Goal: Use online tool/utility: Use online tool/utility

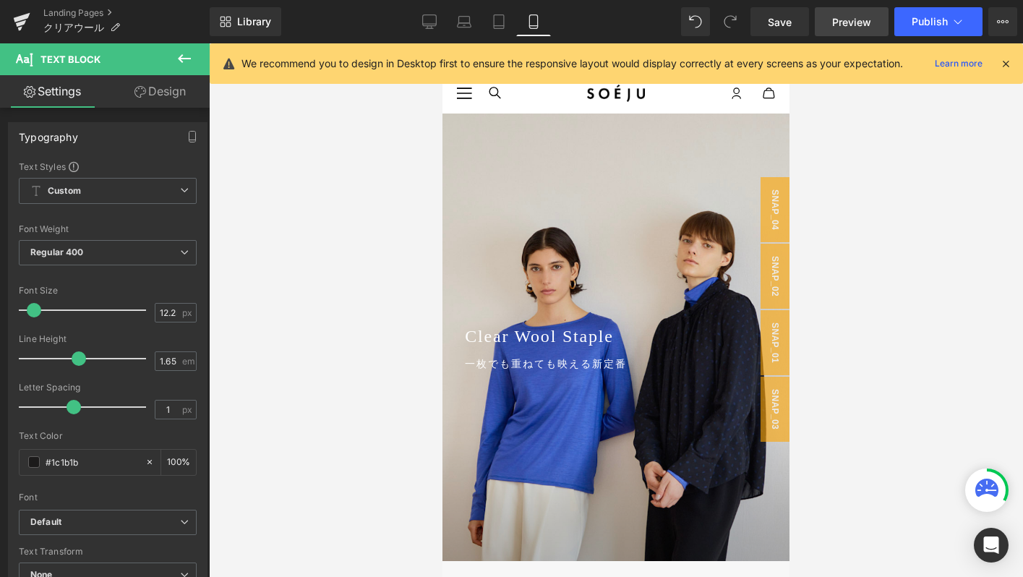
click at [840, 28] on span "Preview" at bounding box center [851, 21] width 39 height 15
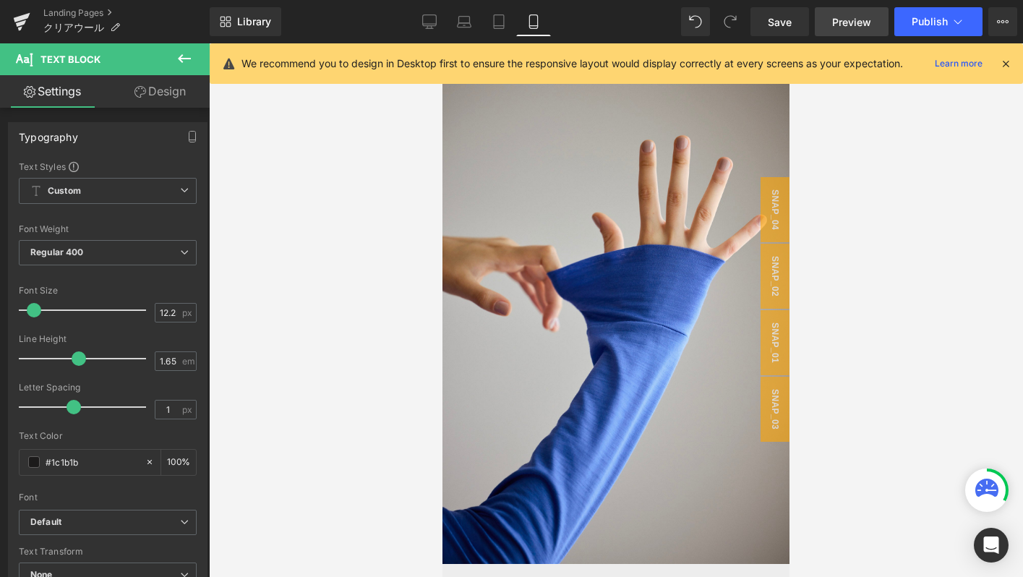
scroll to position [2724, 0]
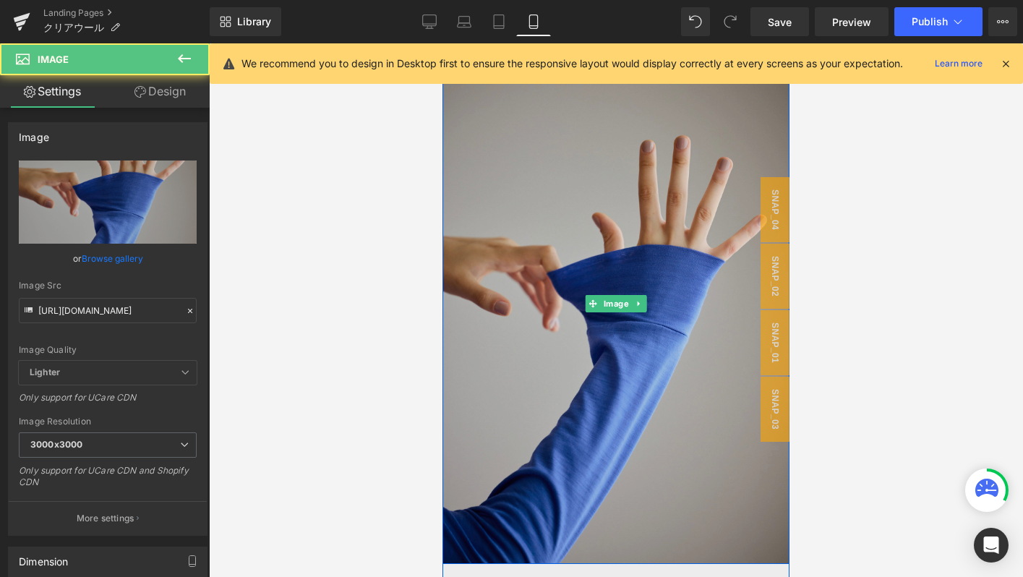
click at [482, 260] on img at bounding box center [616, 303] width 347 height 521
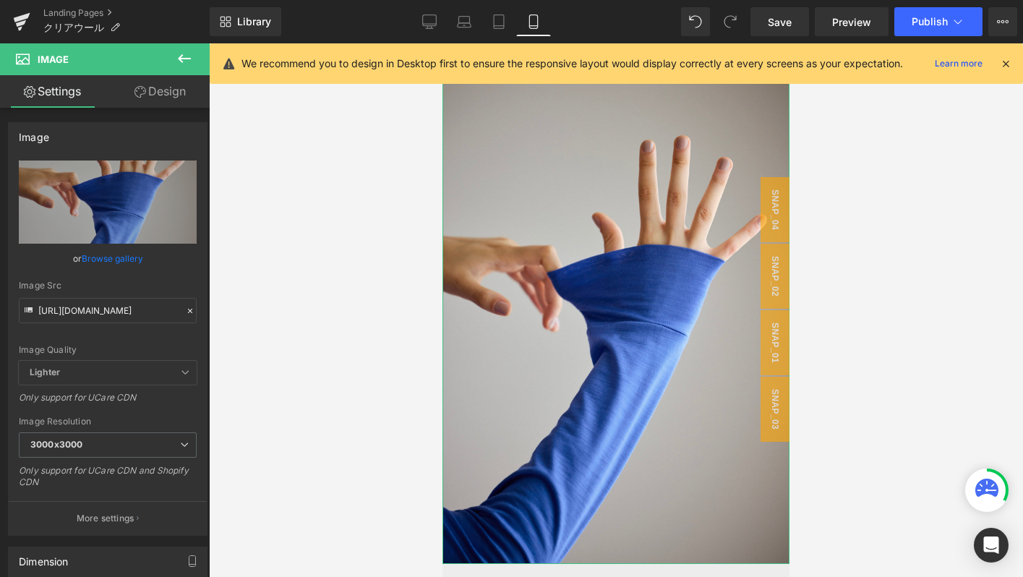
click at [156, 85] on link "Design" at bounding box center [160, 91] width 105 height 33
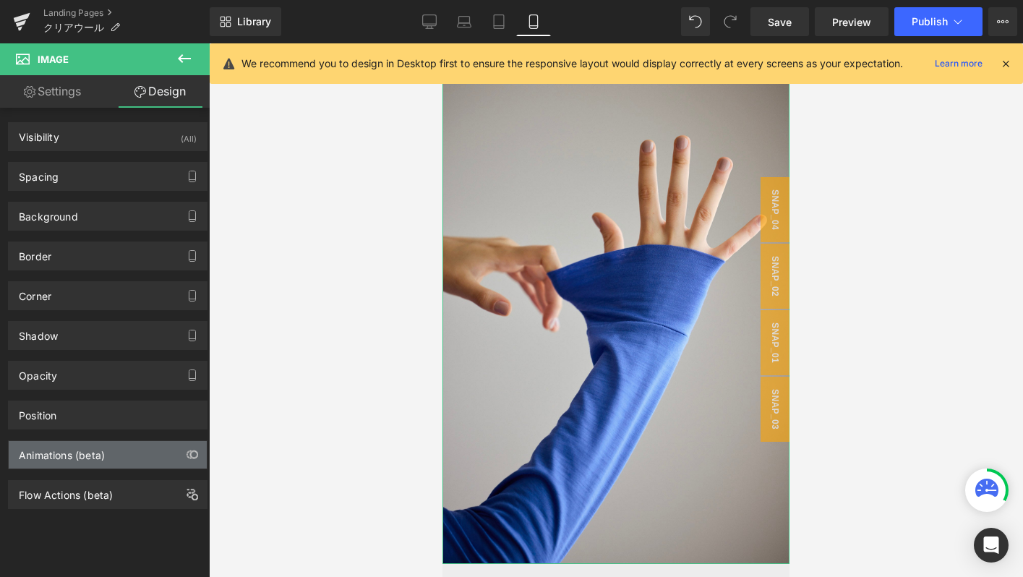
click at [59, 461] on div "Animations (beta)" at bounding box center [62, 451] width 86 height 20
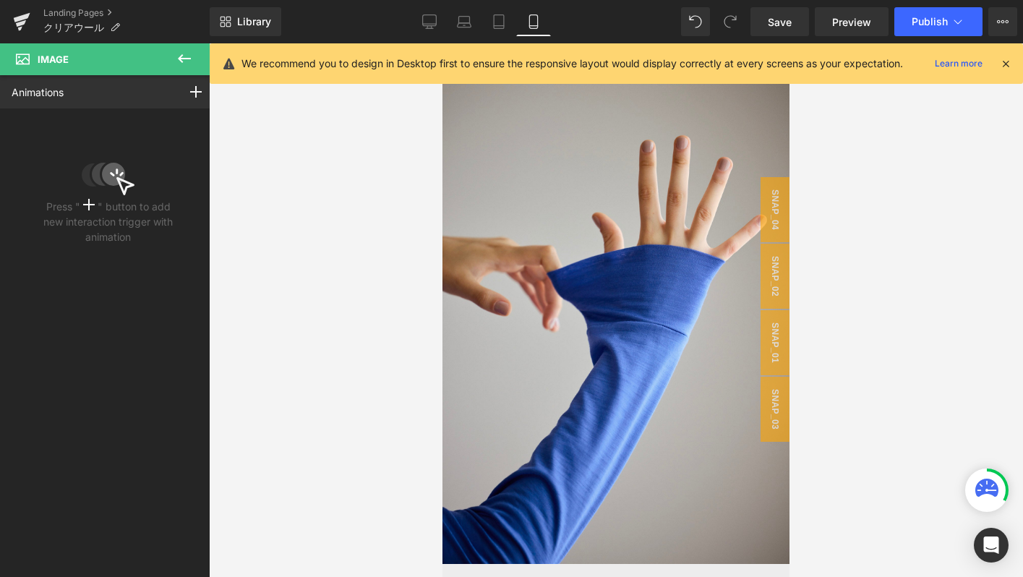
click at [176, 57] on icon at bounding box center [184, 58] width 17 height 17
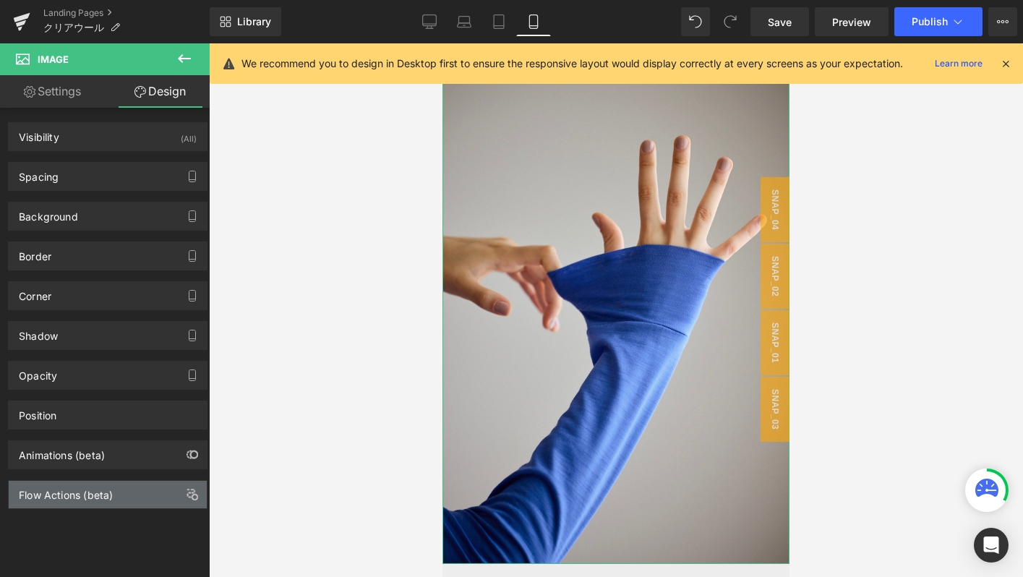
click at [125, 505] on div "Flow Actions (beta)" at bounding box center [108, 494] width 198 height 27
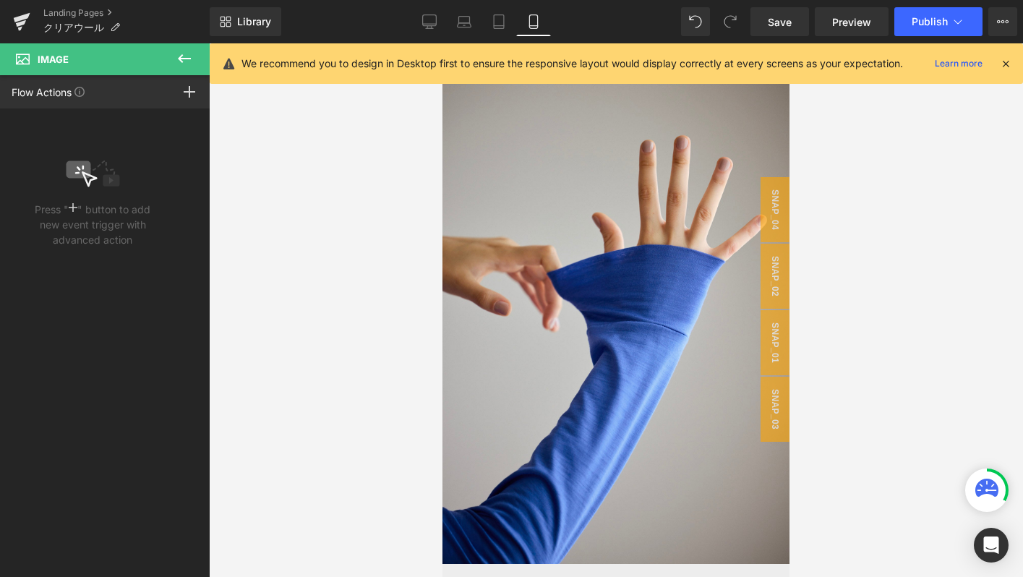
click at [177, 61] on icon at bounding box center [184, 58] width 17 height 17
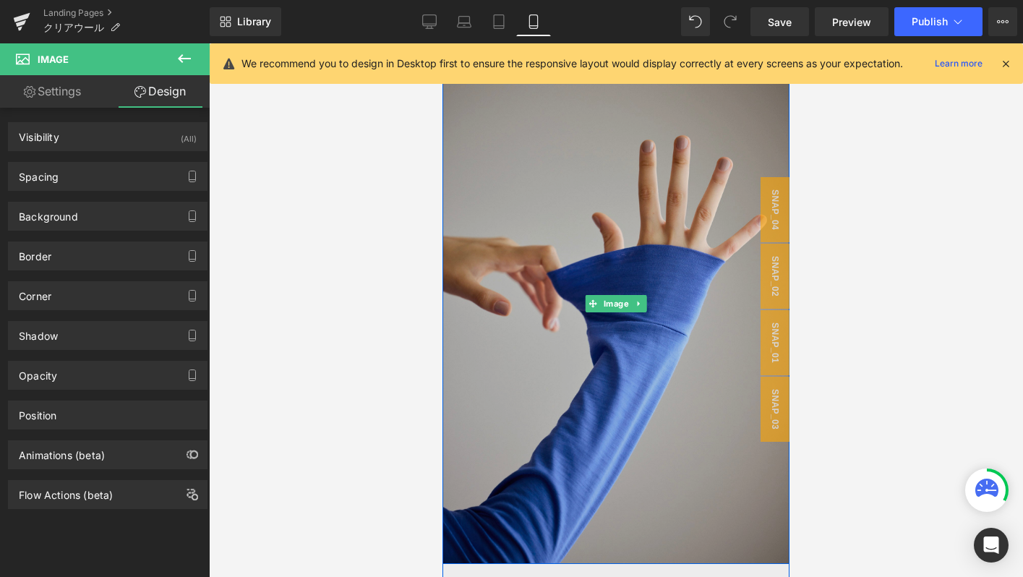
scroll to position [2633, 0]
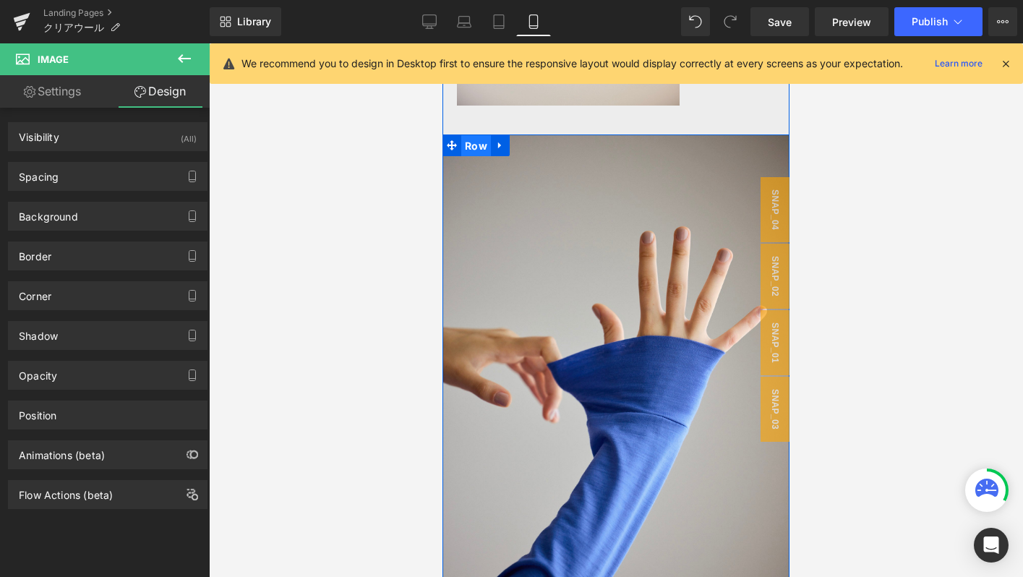
click at [475, 153] on span "Row" at bounding box center [476, 146] width 30 height 22
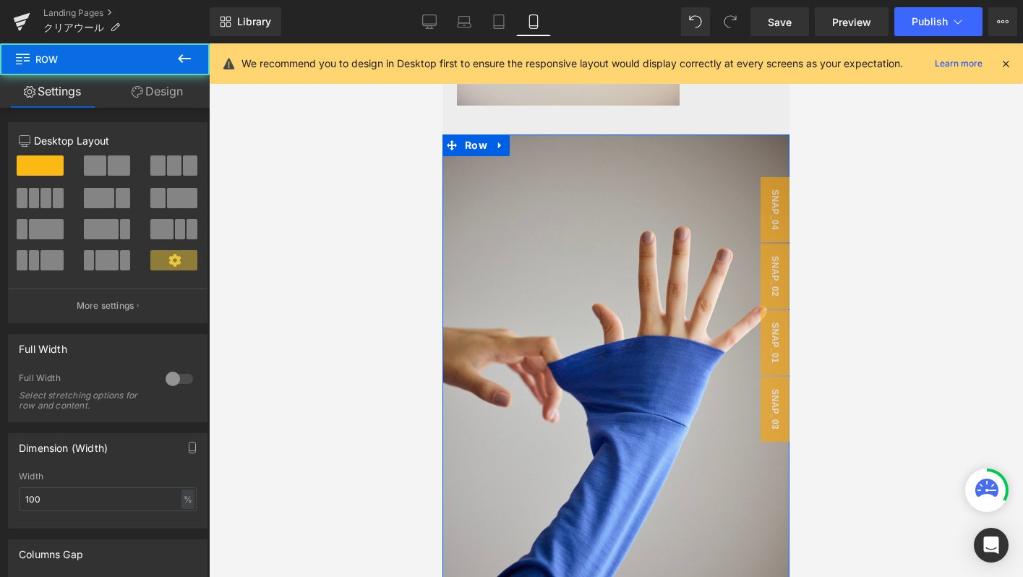
click at [168, 100] on link "Design" at bounding box center [157, 91] width 105 height 33
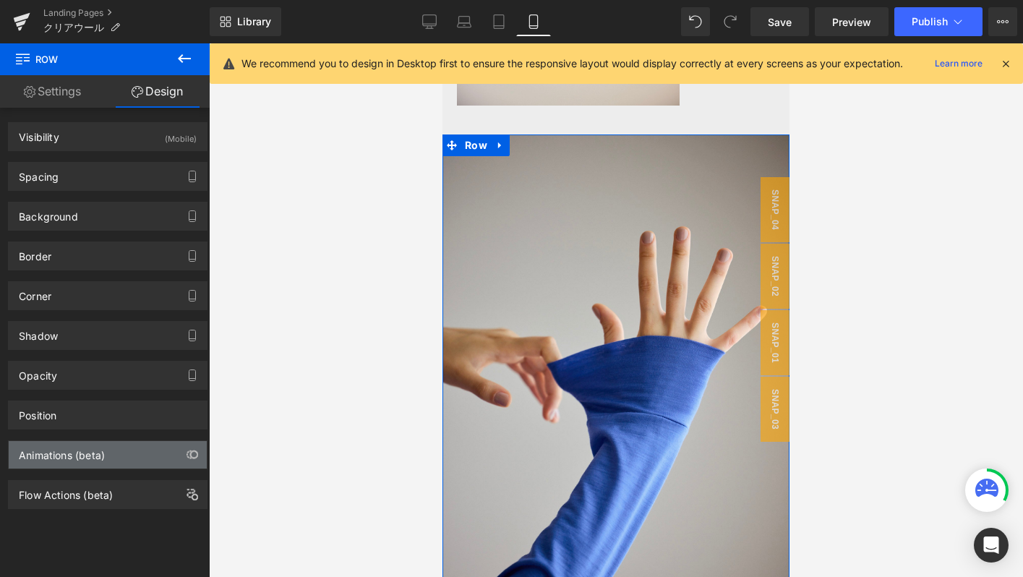
click at [108, 458] on div "Animations (beta)" at bounding box center [108, 454] width 198 height 27
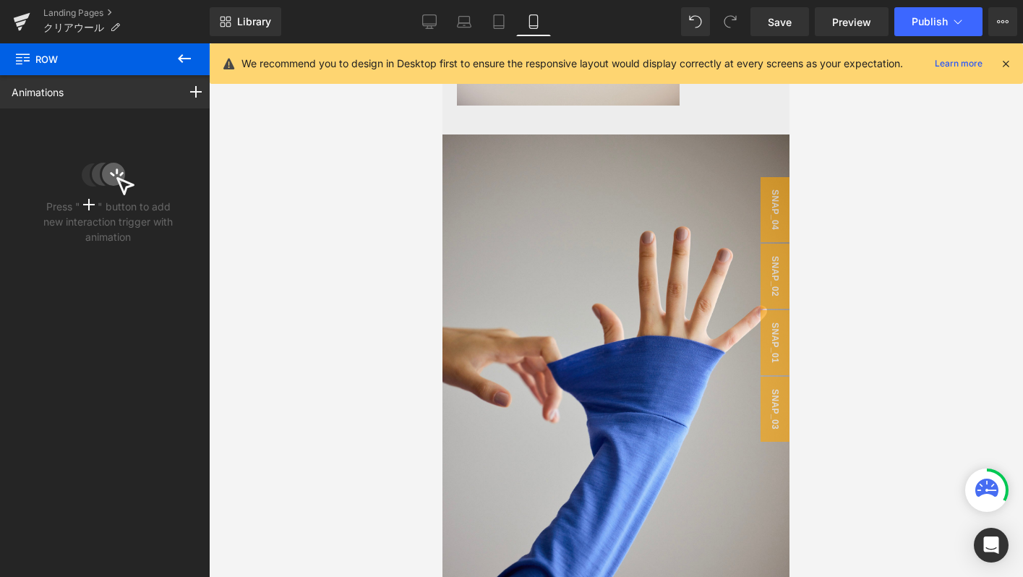
click at [186, 61] on icon at bounding box center [184, 58] width 17 height 17
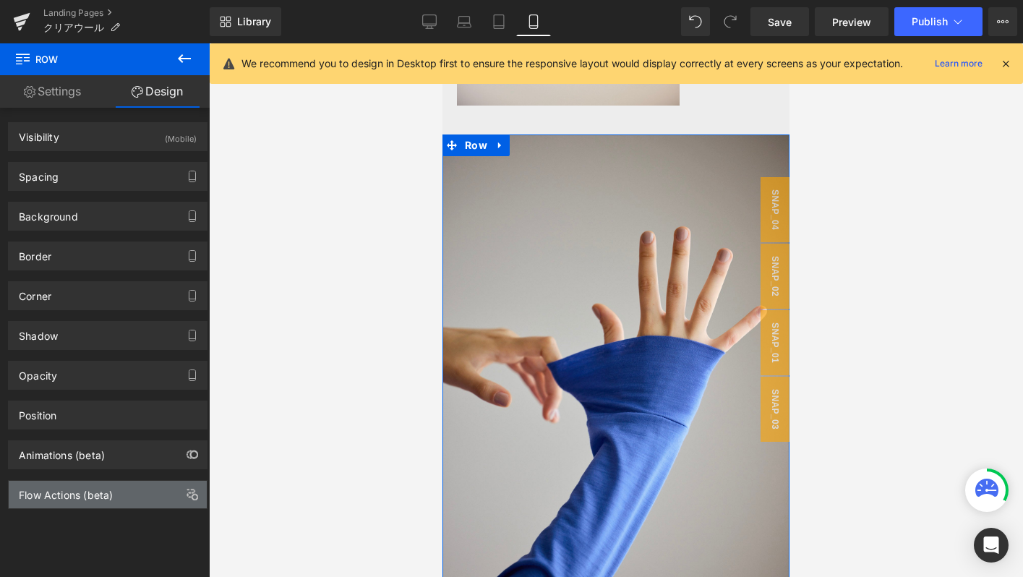
click at [127, 492] on div "Flow Actions (beta)" at bounding box center [108, 494] width 198 height 27
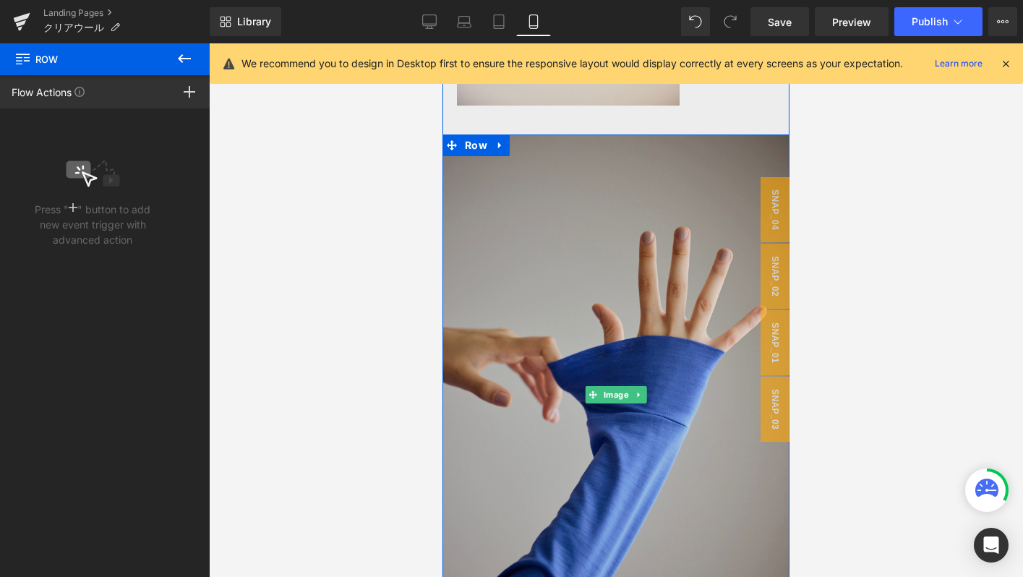
click at [607, 210] on img at bounding box center [616, 394] width 347 height 521
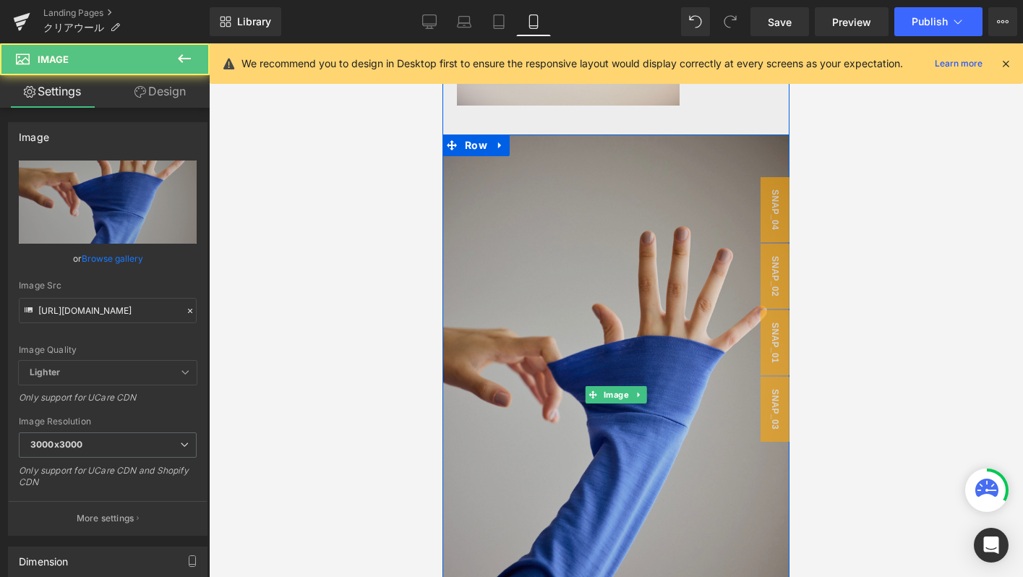
scroll to position [2783, 0]
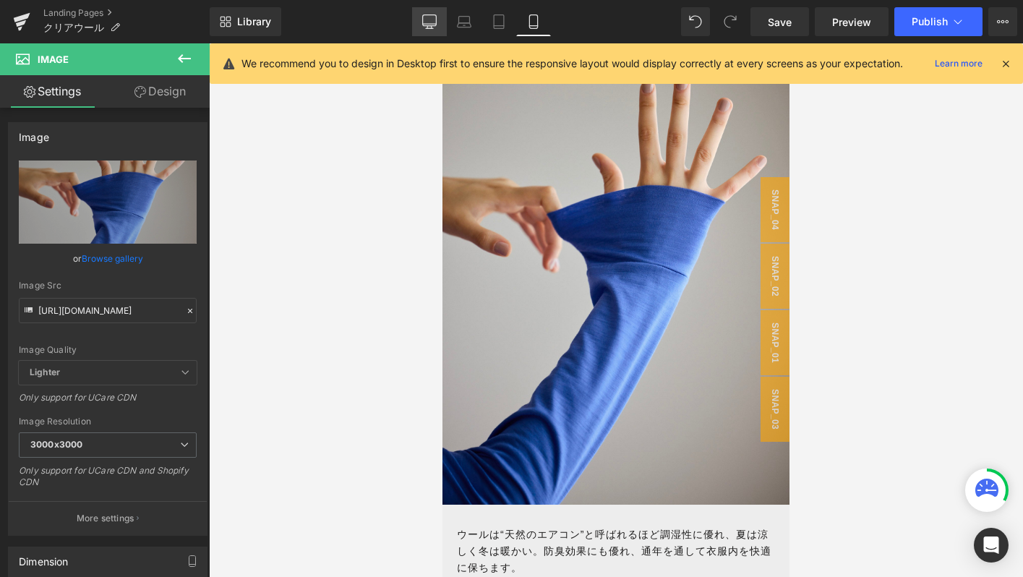
click at [426, 30] on link "Desktop" at bounding box center [429, 21] width 35 height 29
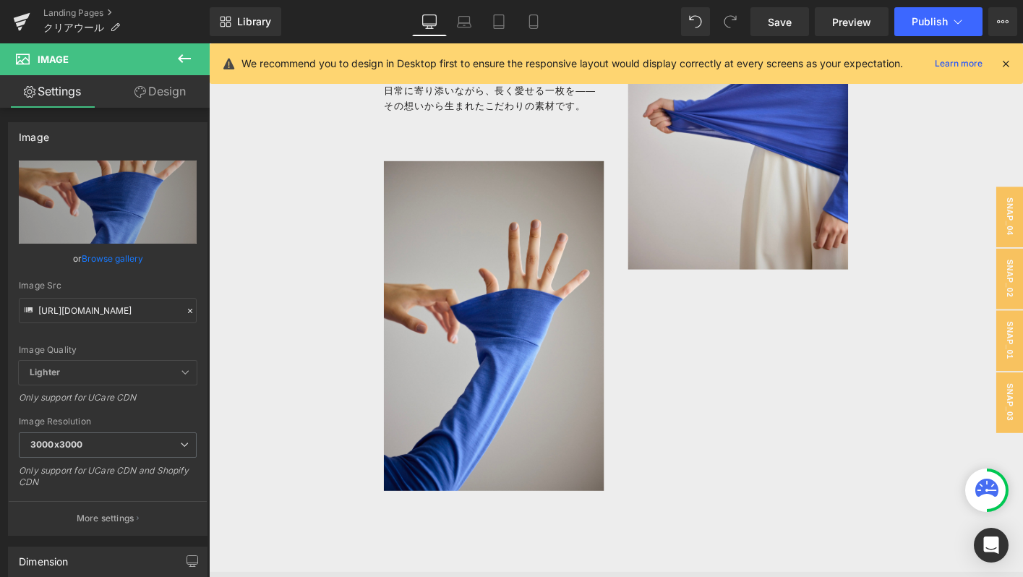
scroll to position [1838, 0]
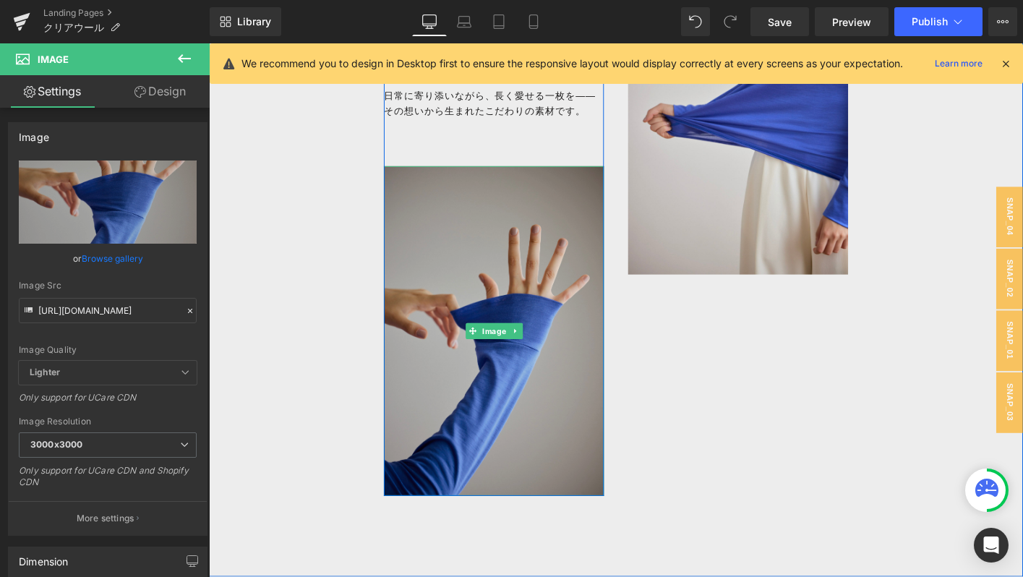
click at [443, 368] on img at bounding box center [515, 353] width 236 height 354
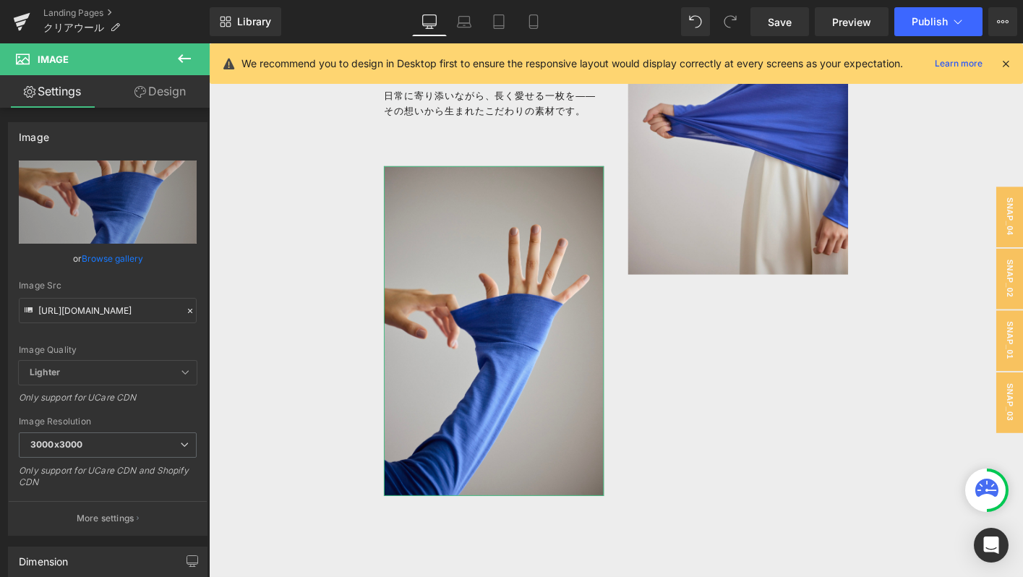
click at [187, 92] on link "Design" at bounding box center [160, 91] width 105 height 33
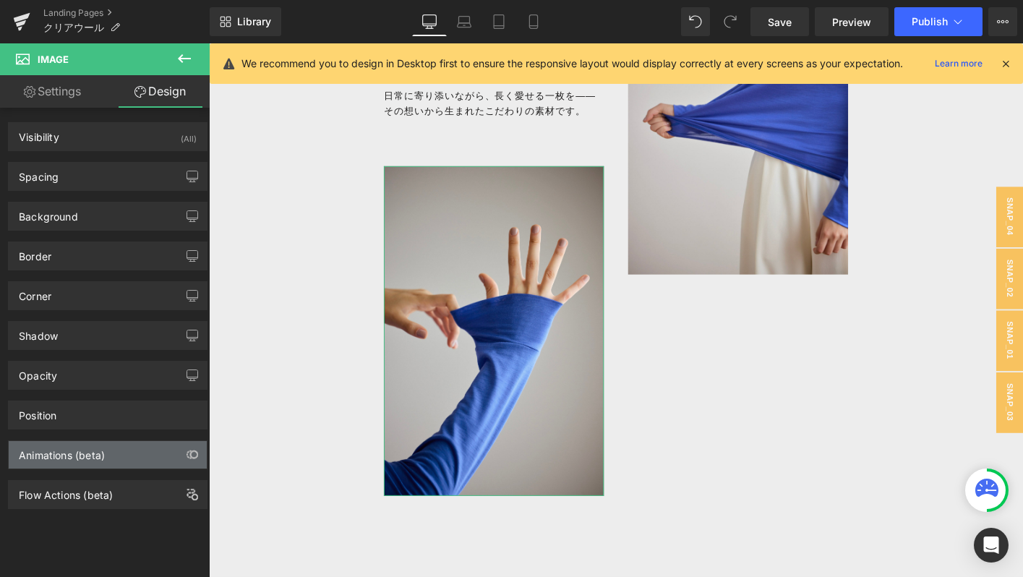
click at [92, 458] on div "Animations (beta)" at bounding box center [62, 451] width 86 height 20
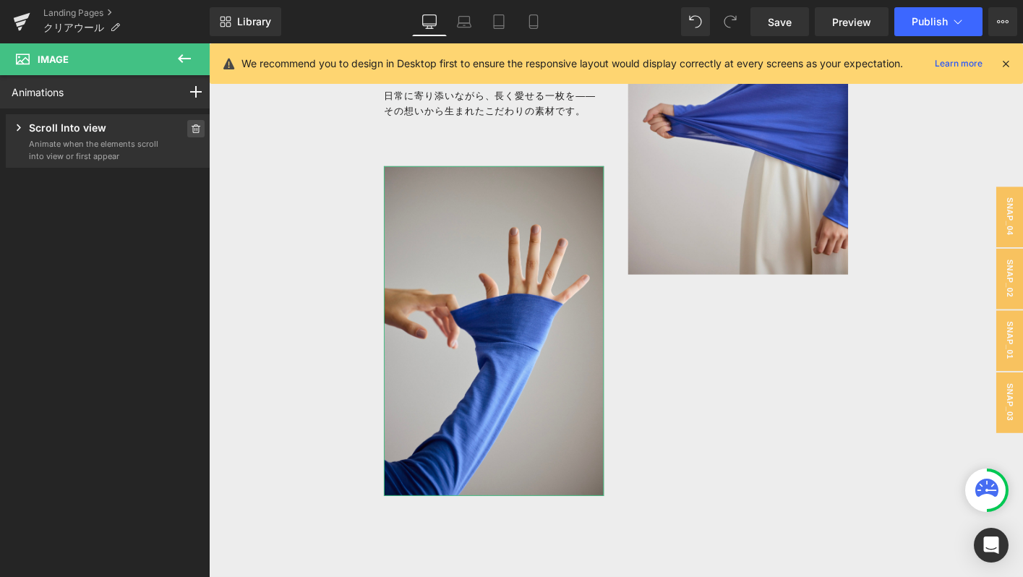
click at [191, 127] on icon at bounding box center [196, 128] width 10 height 9
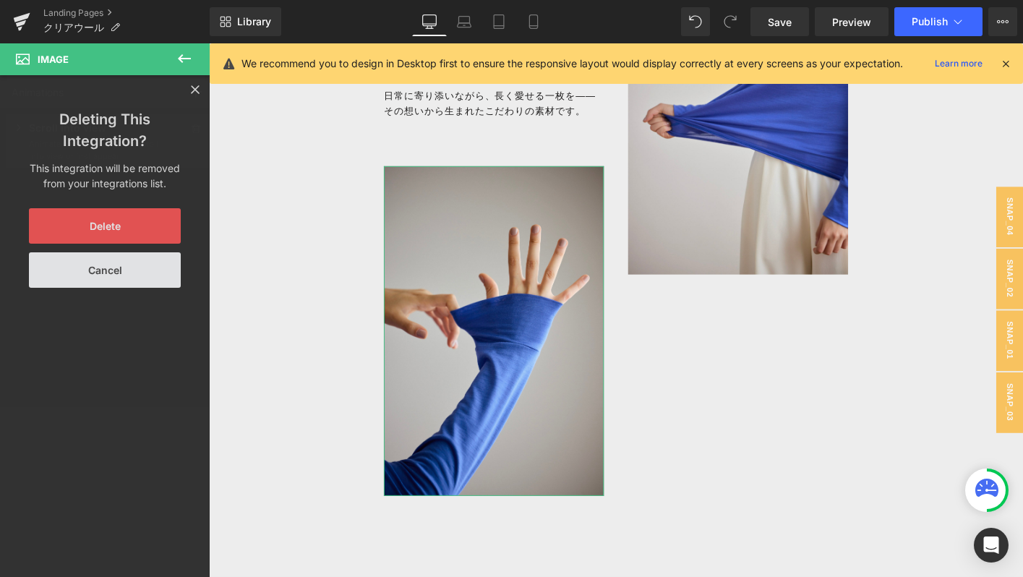
click at [169, 225] on button "Delete" at bounding box center [105, 225] width 152 height 35
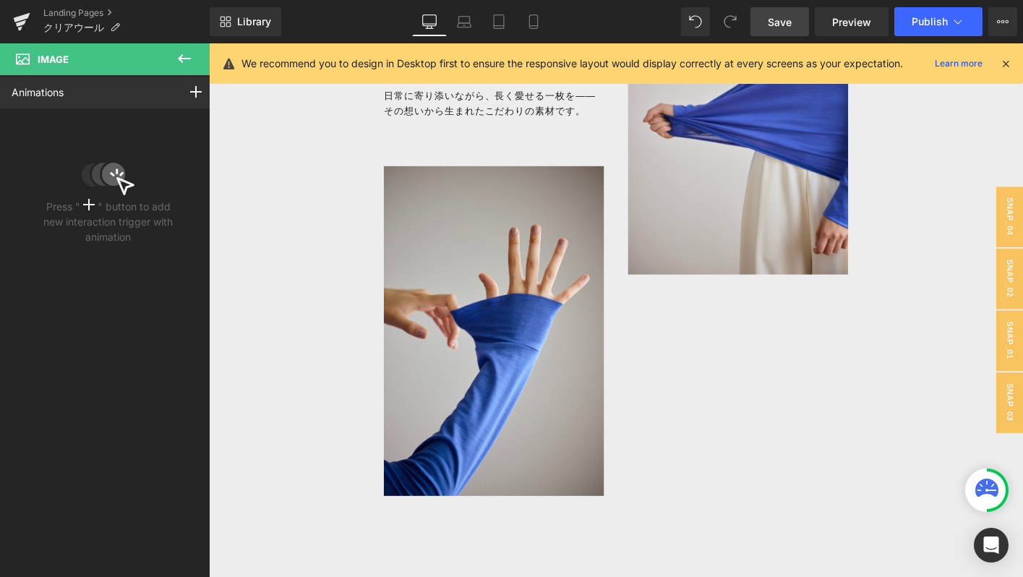
click at [790, 22] on span "Save" at bounding box center [780, 21] width 24 height 15
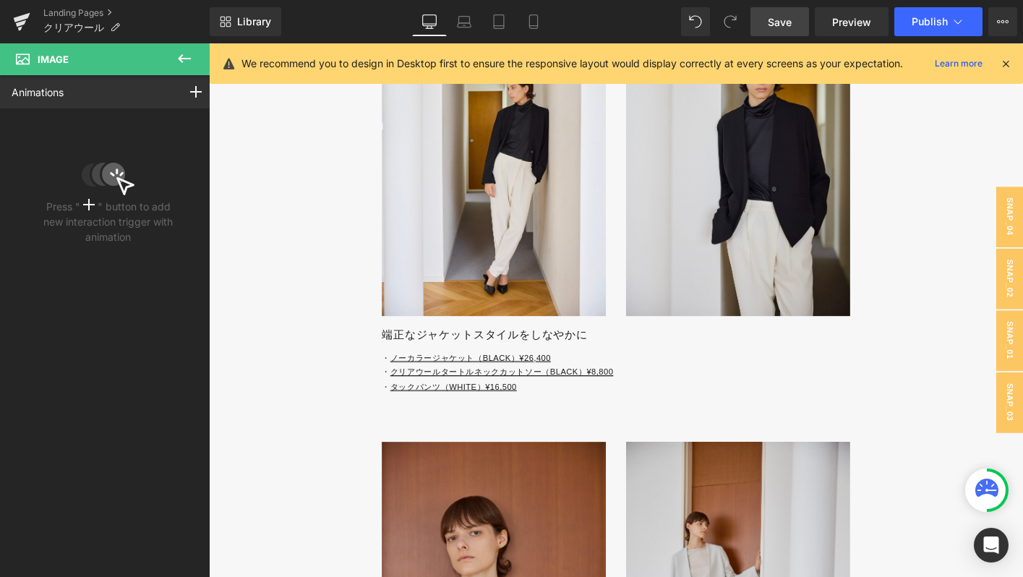
scroll to position [4582, 0]
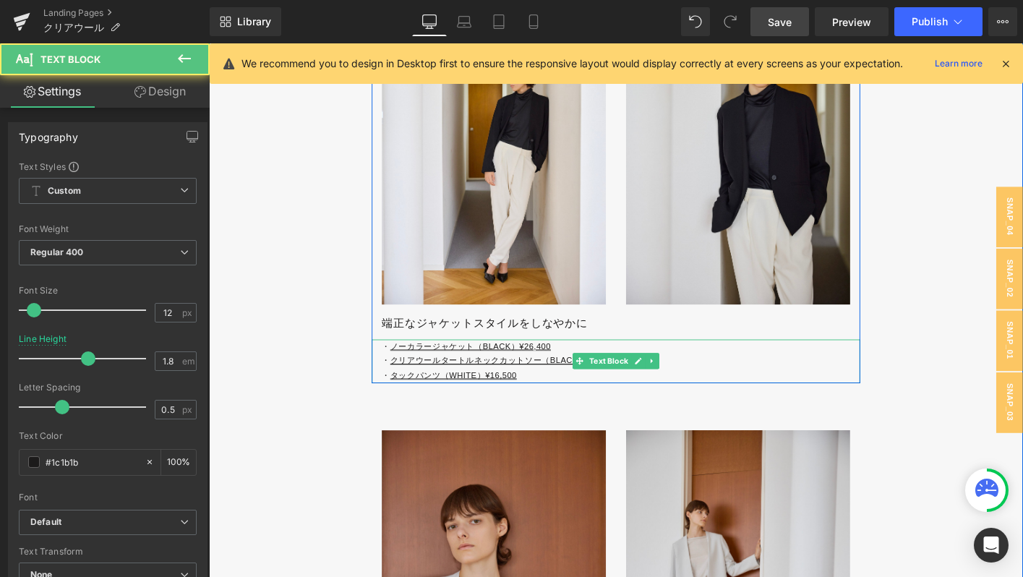
click at [605, 409] on p "・ タックパンツ（WHITE）¥16,500" at bounding box center [652, 401] width 514 height 16
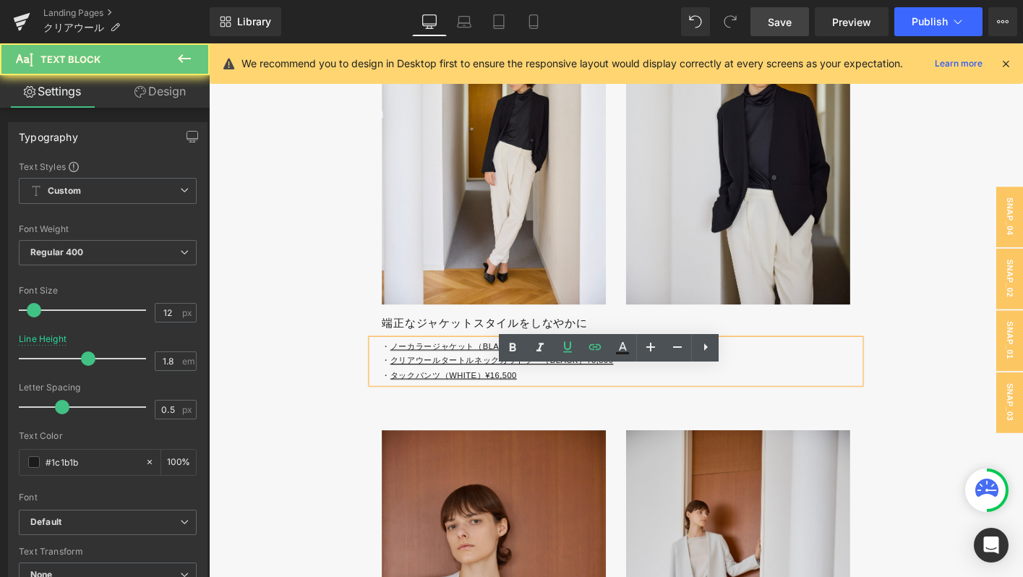
click at [605, 409] on p "・ タックパンツ（WHITE）¥16,500" at bounding box center [652, 401] width 514 height 16
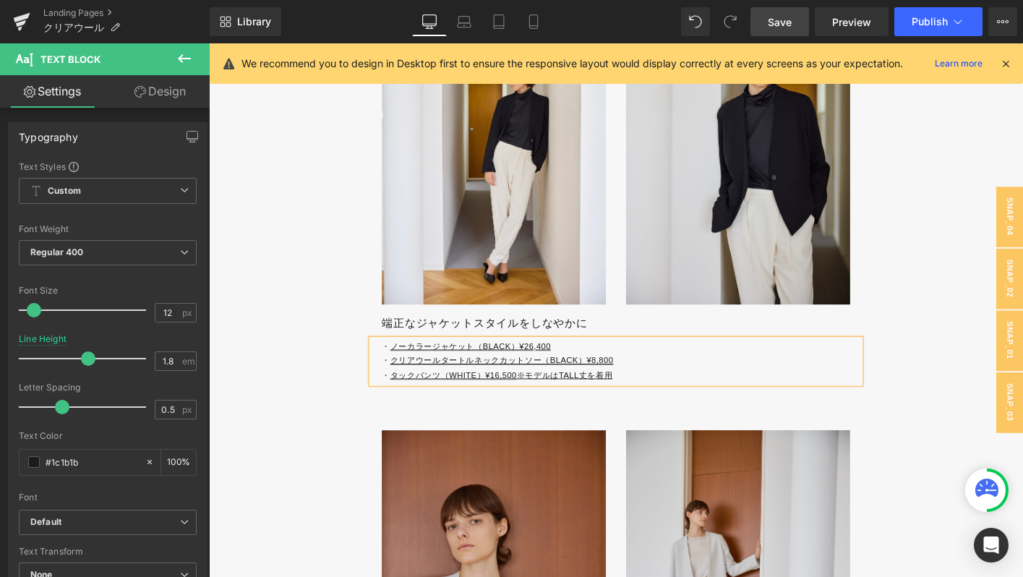
click at [555, 409] on p "・ タックパンツ（WHITE）¥16,500 ※モデルはTALL丈を着用" at bounding box center [652, 401] width 514 height 16
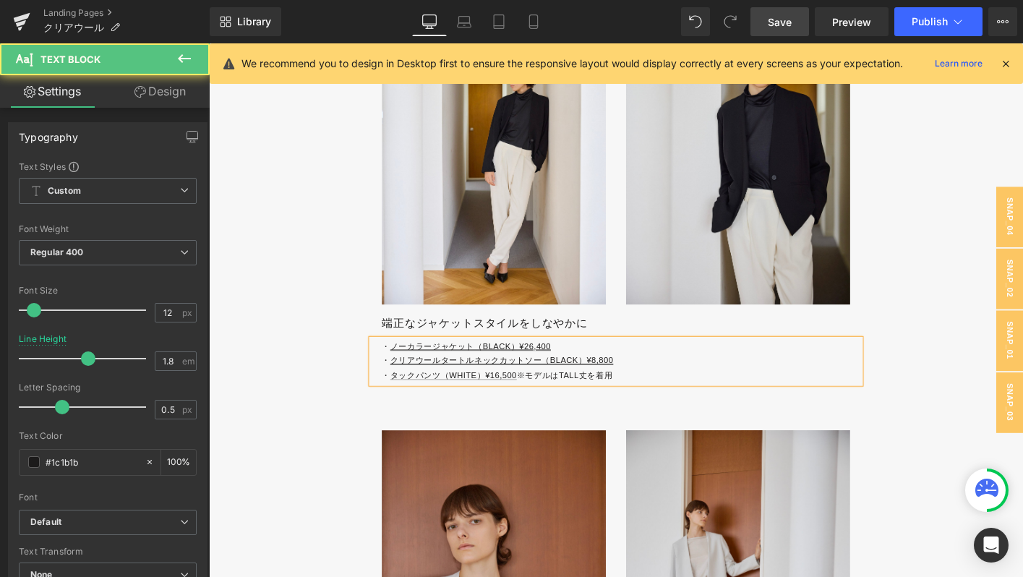
click at [598, 409] on p "・ タックパンツ（WHITE）¥16,500 ※モデルはTALL丈を着用" at bounding box center [652, 401] width 514 height 16
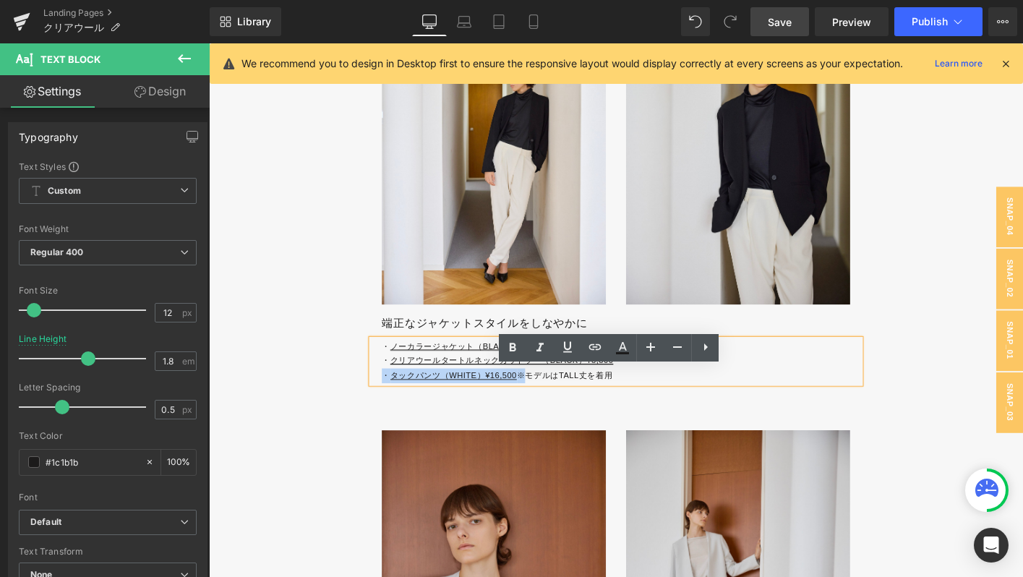
drag, startPoint x: 550, startPoint y: 432, endPoint x: 398, endPoint y: 432, distance: 151.9
click at [398, 409] on p "・ タックパンツ（WHITE）¥16,500 ※モデルはTALL丈を着用" at bounding box center [652, 401] width 514 height 16
click at [598, 409] on p "・ タックパンツ（WHITE）¥16,500 ※モデルはTALL丈を着用" at bounding box center [652, 401] width 514 height 16
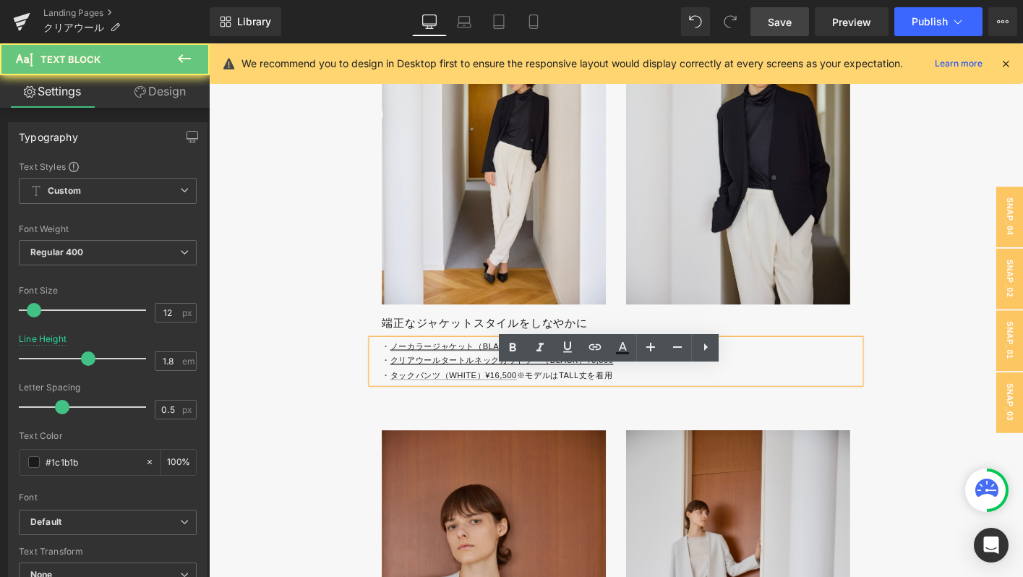
click at [709, 393] on p "・ クリアウールタートルネックカットソー（BLACK）¥8,800" at bounding box center [652, 385] width 514 height 16
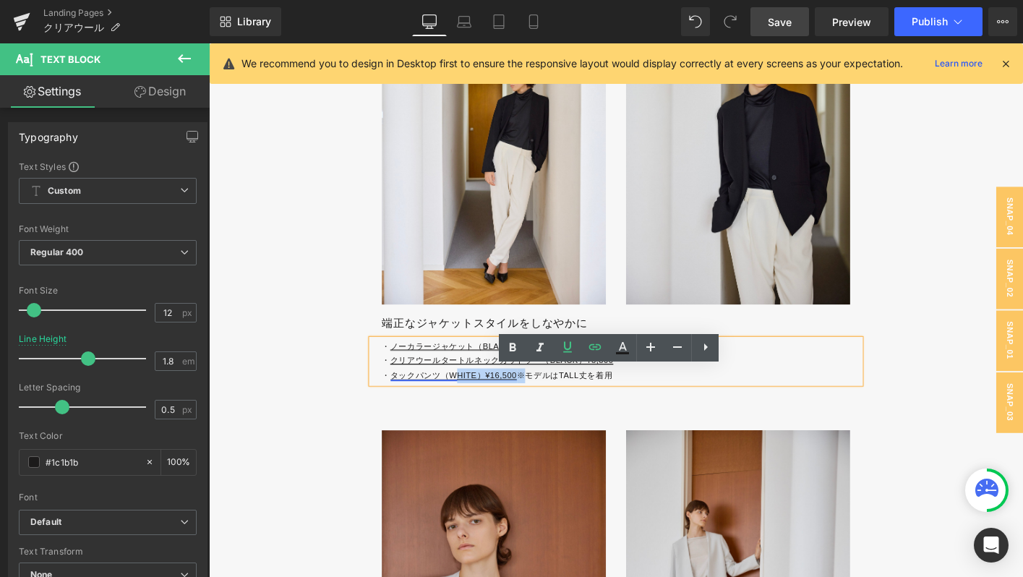
drag, startPoint x: 550, startPoint y: 434, endPoint x: 474, endPoint y: 432, distance: 75.9
click at [474, 409] on p "・ タックパンツ（WHITE）¥16,500 ※モデルはTALL丈を着用" at bounding box center [652, 401] width 514 height 16
click at [550, 409] on p "・ タックパンツ（WHITE）¥16,500 ※モデルはTALL丈を着用" at bounding box center [652, 401] width 514 height 16
drag, startPoint x: 545, startPoint y: 432, endPoint x: 406, endPoint y: 434, distance: 139.6
click at [406, 409] on p "・ タックパンツ（WHITE）¥16,500 ※モデルはTALL丈を着用" at bounding box center [652, 401] width 514 height 16
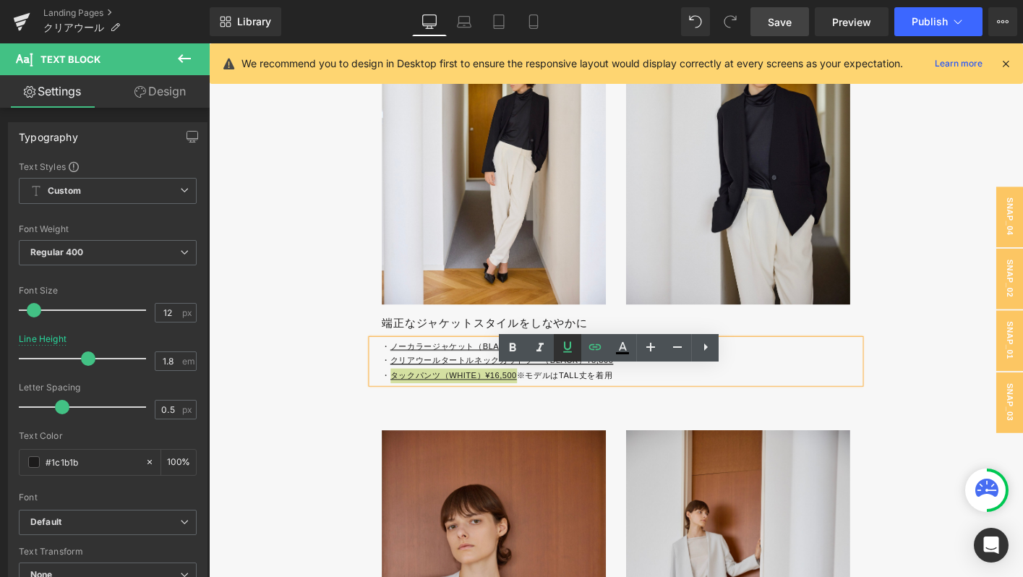
click at [568, 349] on icon at bounding box center [568, 347] width 9 height 11
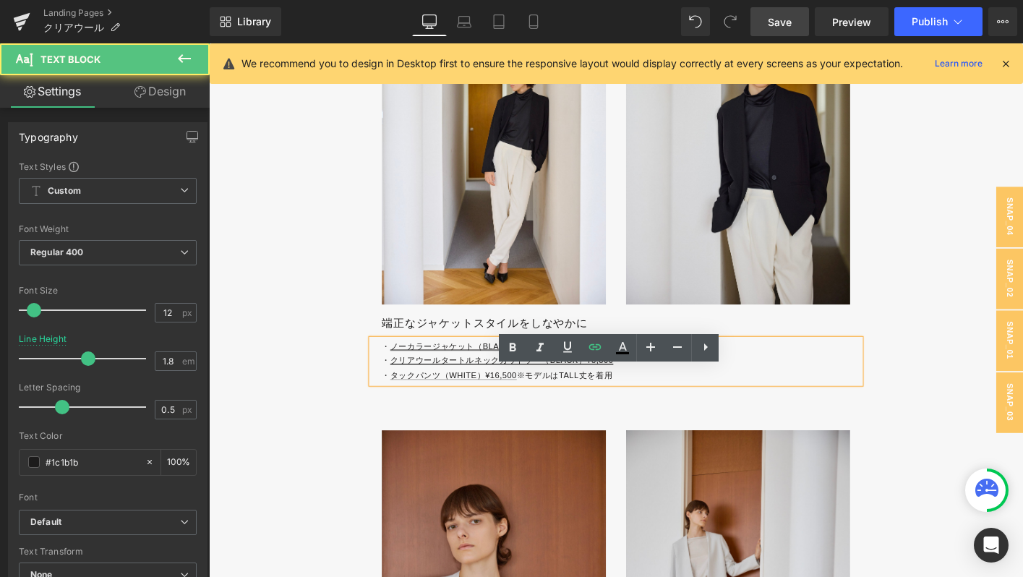
click at [592, 409] on p "・ タックパンツ（WHITE）¥16,500 ※モデルはTALL丈を着用" at bounding box center [652, 401] width 514 height 16
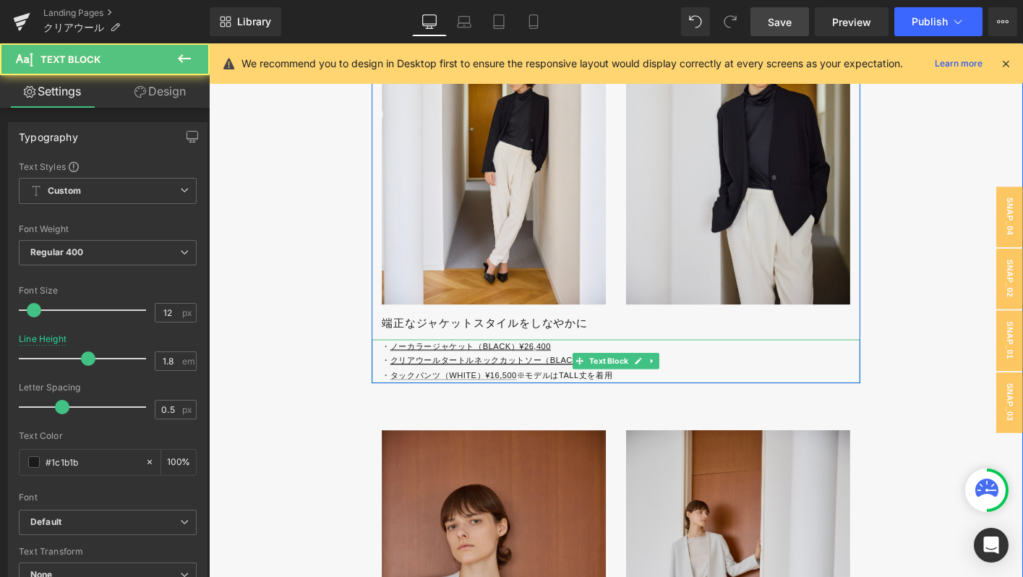
drag, startPoint x: 404, startPoint y: 432, endPoint x: 677, endPoint y: 435, distance: 272.6
click at [677, 409] on p "・ タックパンツ（WHITE）¥16,500 ※モデルはTALL丈を着用" at bounding box center [652, 401] width 514 height 16
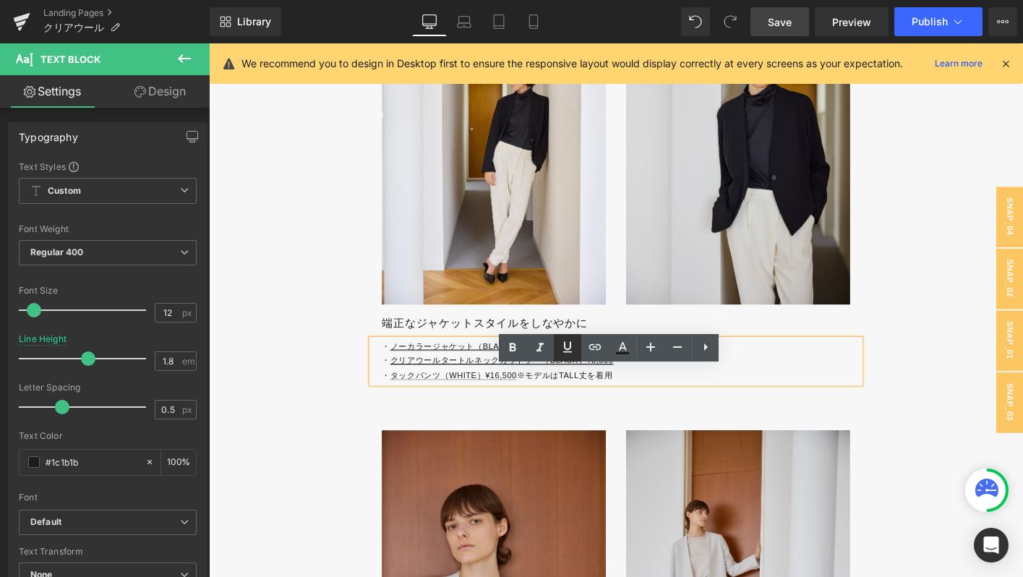
click at [562, 349] on icon at bounding box center [567, 346] width 17 height 17
click at [560, 409] on p "・ タックパンツ（WHITE）¥16,500 ※モデルはTALL丈を着用" at bounding box center [652, 401] width 514 height 16
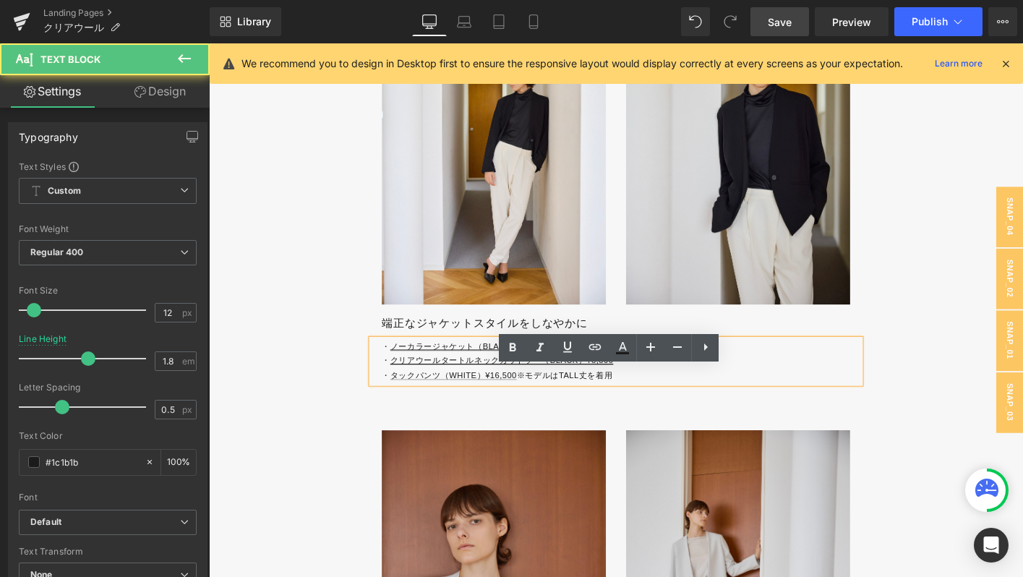
click at [709, 409] on p "・ タックパンツ（WHITE）¥16,500 ※モデルはTALL丈を着用" at bounding box center [652, 401] width 514 height 16
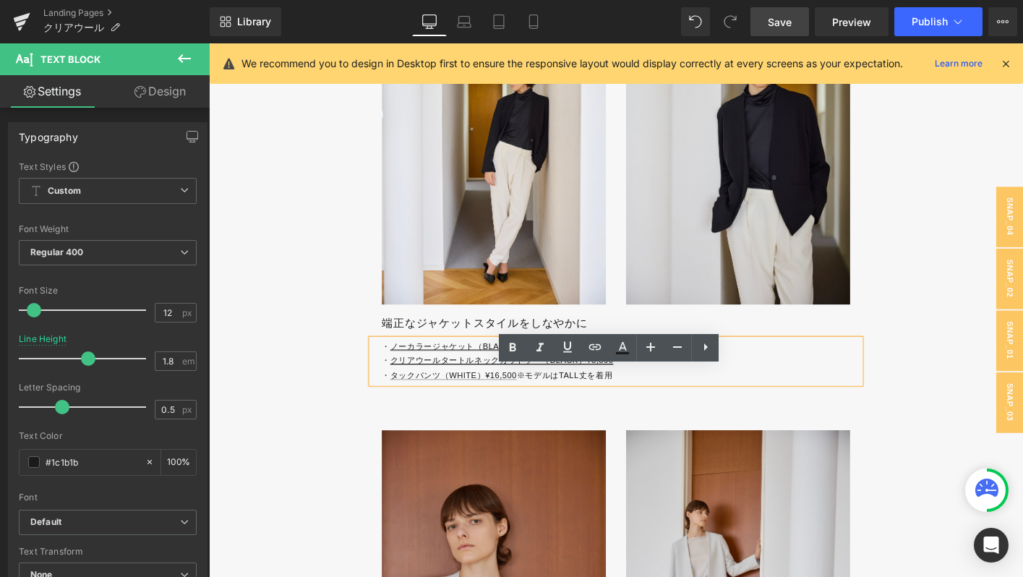
click at [709, 409] on p "・ タックパンツ（WHITE）¥16,500 ※モデルはTALL丈を着用" at bounding box center [652, 401] width 514 height 16
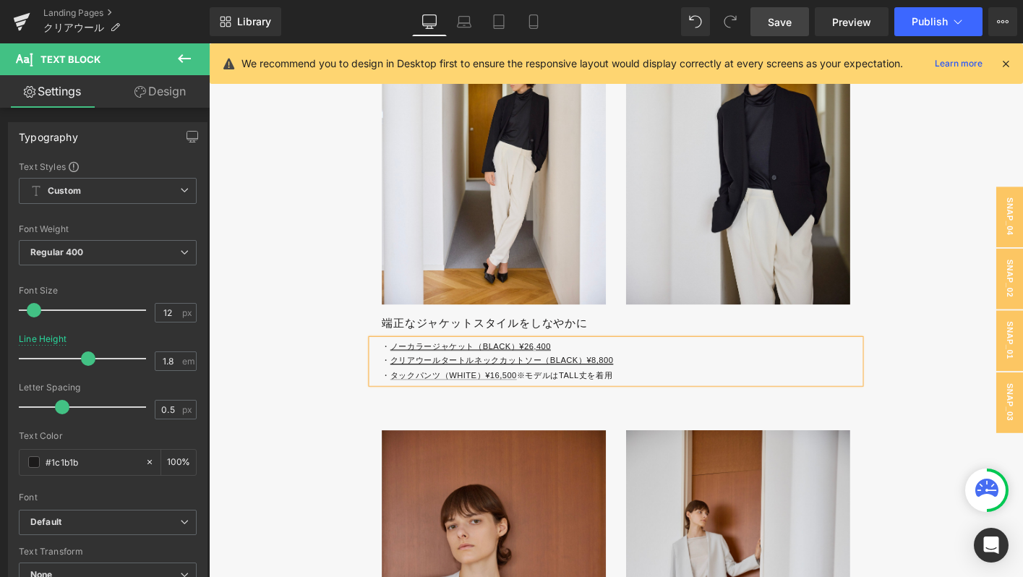
click at [793, 20] on link "Save" at bounding box center [780, 21] width 59 height 29
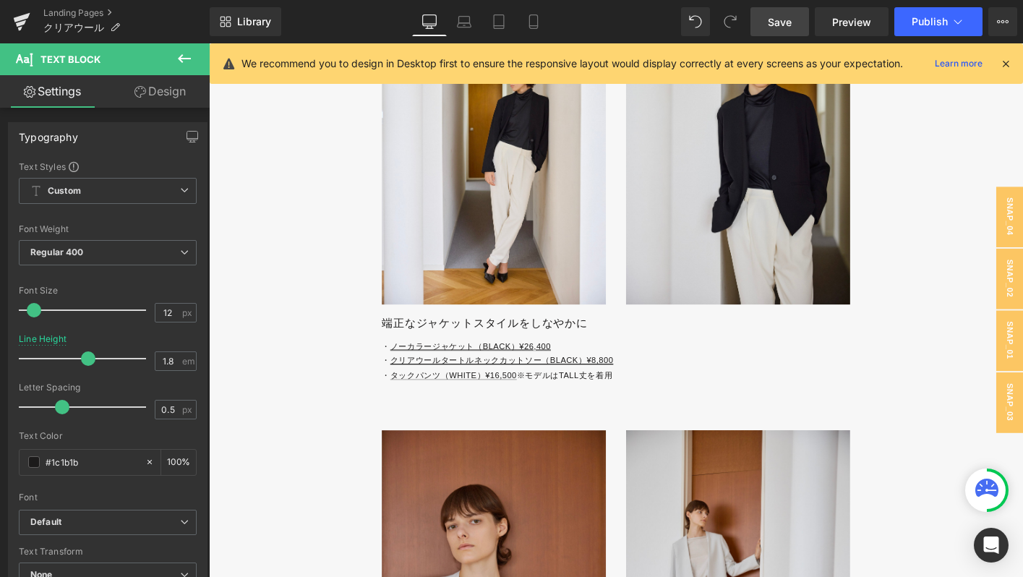
click at [777, 17] on span "Save" at bounding box center [780, 21] width 24 height 15
click at [72, 13] on link "Landing Pages" at bounding box center [126, 13] width 166 height 12
